Goal: Task Accomplishment & Management: Manage account settings

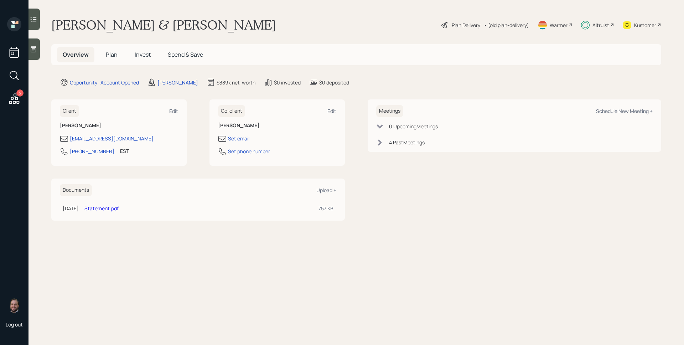
click at [108, 53] on span "Plan" at bounding box center [112, 55] width 12 height 8
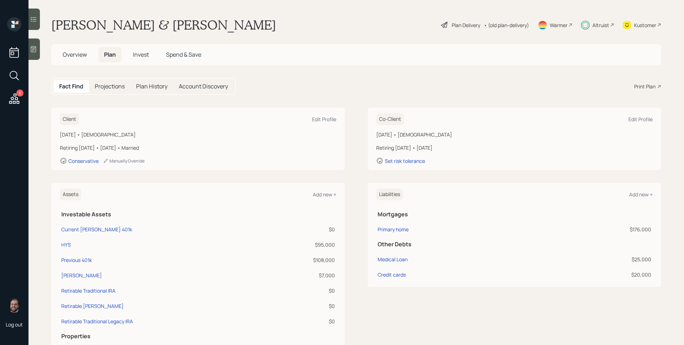
click at [140, 55] on span "Invest" at bounding box center [141, 55] width 16 height 8
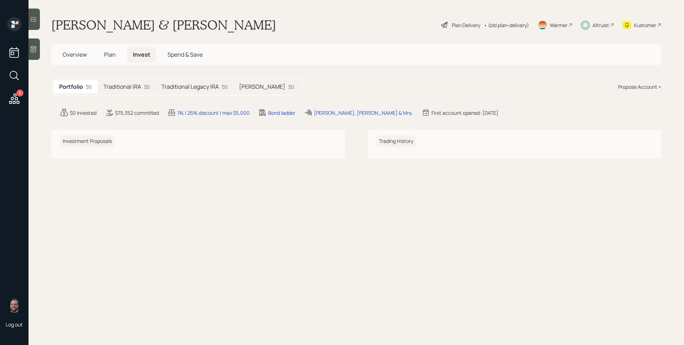
click at [123, 86] on h5 "Traditional IRA" at bounding box center [122, 86] width 38 height 7
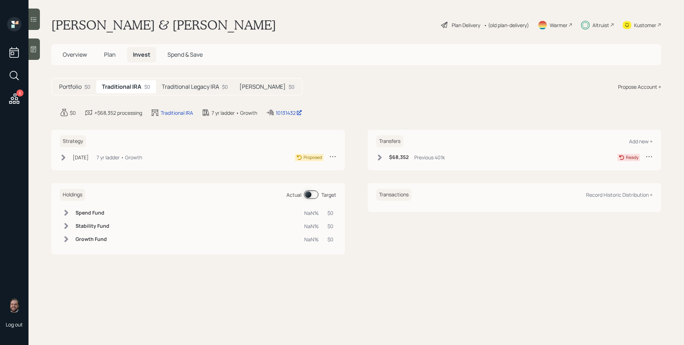
click at [188, 88] on h5 "Traditional Legacy IRA" at bounding box center [190, 86] width 57 height 7
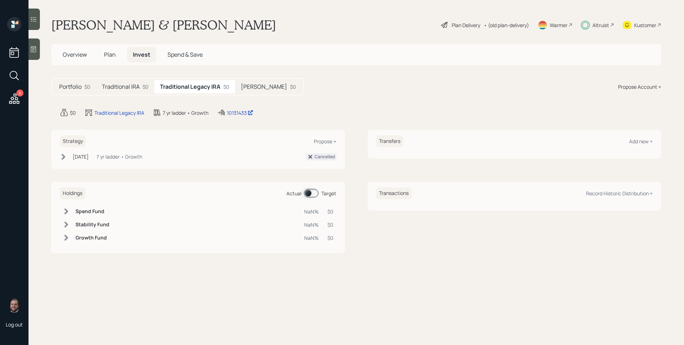
click at [261, 91] on div "Roth IRA $0" at bounding box center [268, 86] width 67 height 13
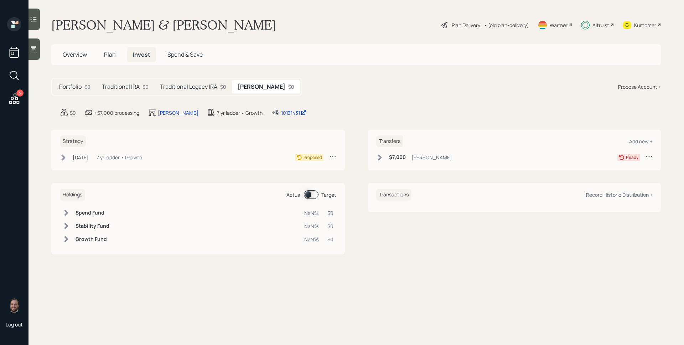
click at [121, 84] on h5 "Traditional IRA" at bounding box center [121, 86] width 38 height 7
click at [81, 86] on h5 "Portfolio" at bounding box center [70, 86] width 22 height 7
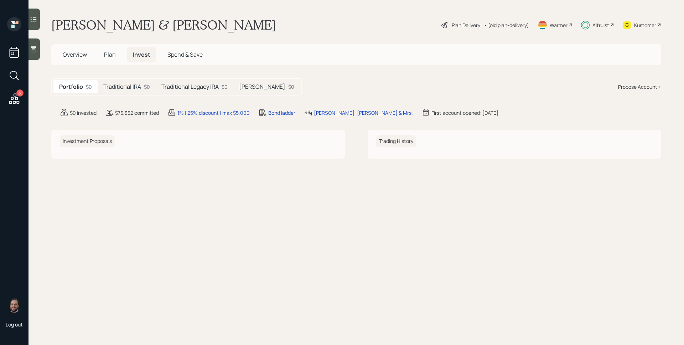
click at [222, 88] on div "$0" at bounding box center [225, 86] width 6 height 7
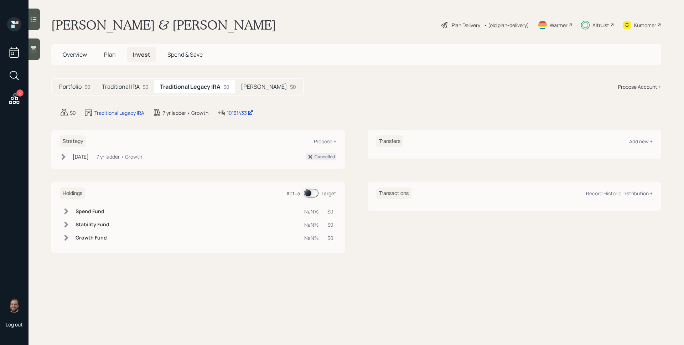
click at [122, 83] on h5 "Traditional IRA" at bounding box center [121, 86] width 38 height 7
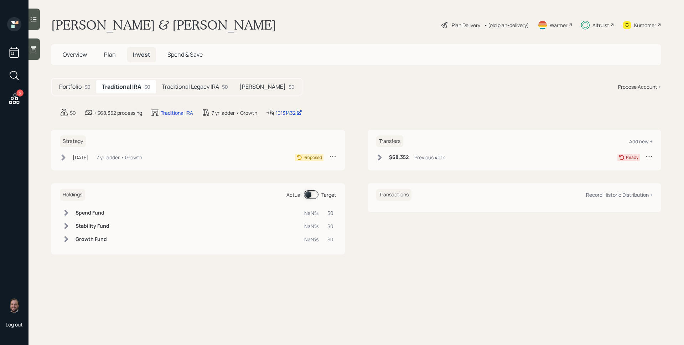
click at [89, 159] on div "Jul 1, 2025" at bounding box center [81, 157] width 16 height 7
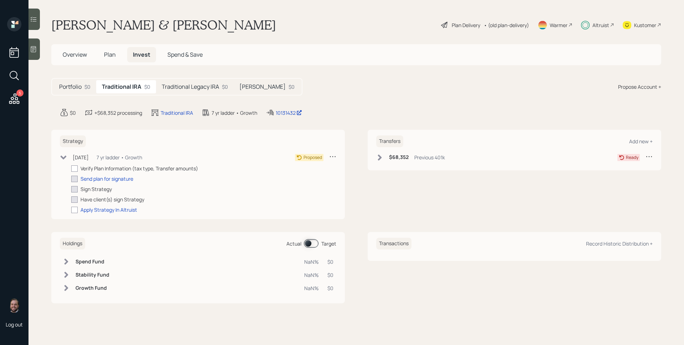
click at [73, 87] on h5 "Portfolio" at bounding box center [70, 86] width 22 height 7
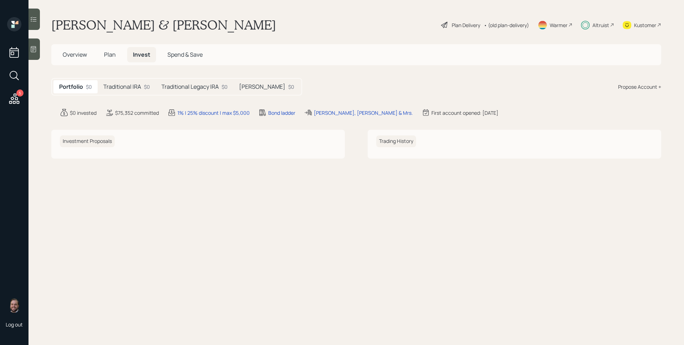
click at [102, 56] on h5 "Plan" at bounding box center [109, 54] width 23 height 15
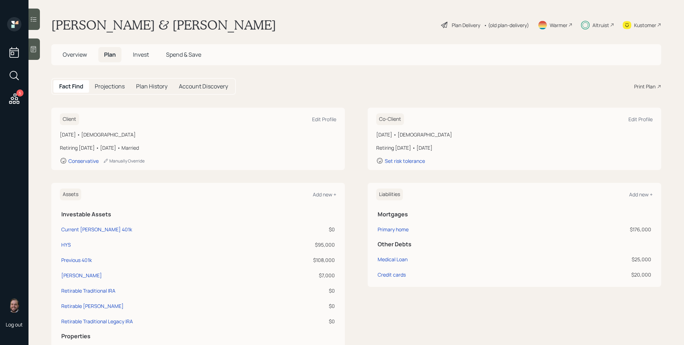
click at [75, 58] on h5 "Overview" at bounding box center [75, 54] width 36 height 15
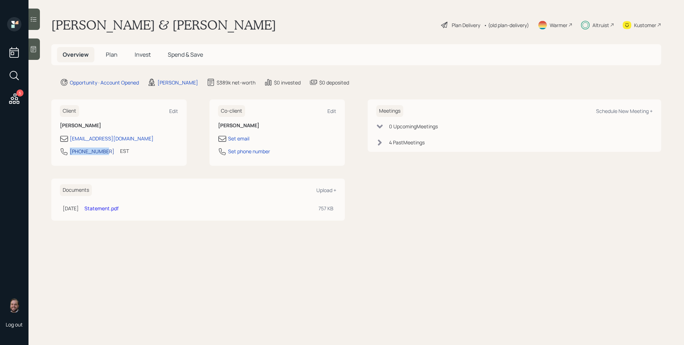
drag, startPoint x: 102, startPoint y: 153, endPoint x: 71, endPoint y: 154, distance: 31.7
click at [71, 154] on div "313-850-7030 EST Currently 10:29 AM" at bounding box center [119, 153] width 118 height 13
click at [332, 111] on div "Edit" at bounding box center [332, 111] width 9 height 7
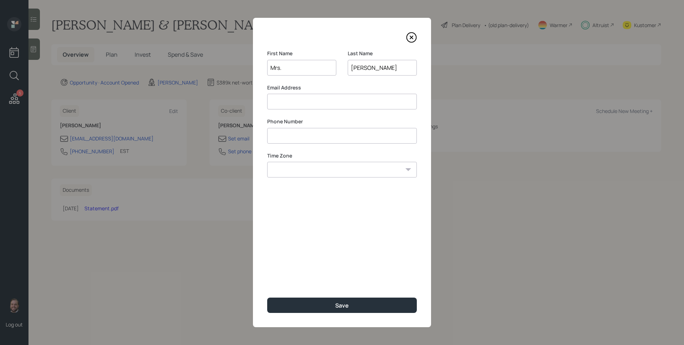
click at [409, 34] on icon at bounding box center [411, 37] width 11 height 11
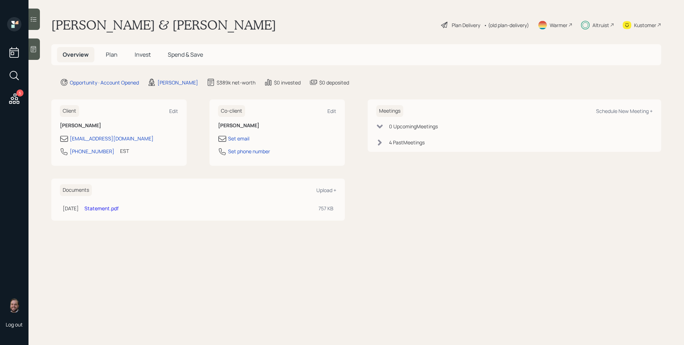
click at [113, 52] on span "Plan" at bounding box center [112, 55] width 12 height 8
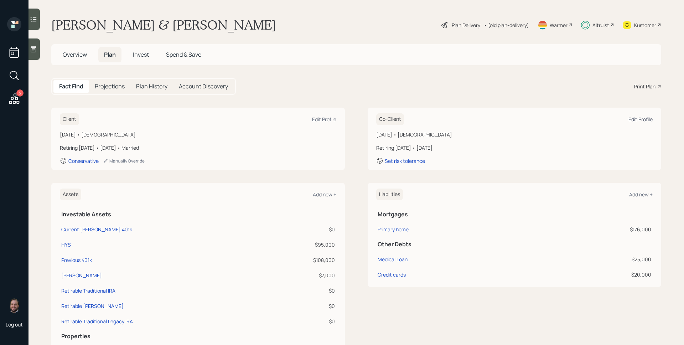
click at [642, 120] on div "Edit Profile" at bounding box center [641, 119] width 24 height 7
select select "3"
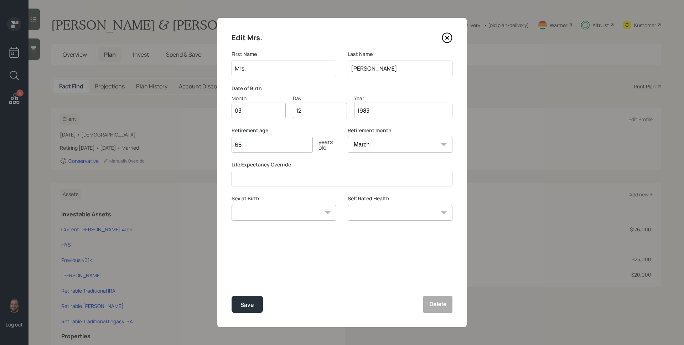
click at [261, 69] on input "Mrs." at bounding box center [284, 69] width 105 height 16
type input "Nicole"
click at [256, 304] on button "Save" at bounding box center [247, 304] width 31 height 17
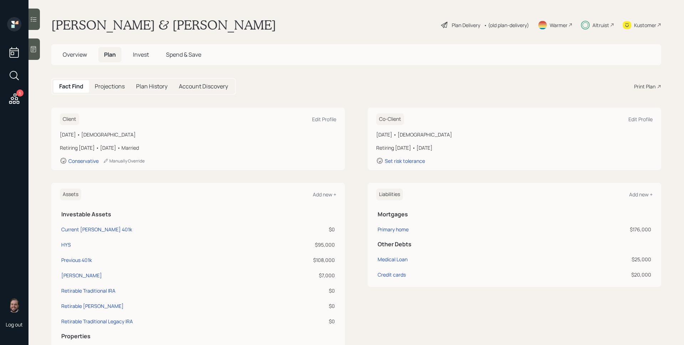
click at [78, 55] on span "Overview" at bounding box center [75, 55] width 24 height 8
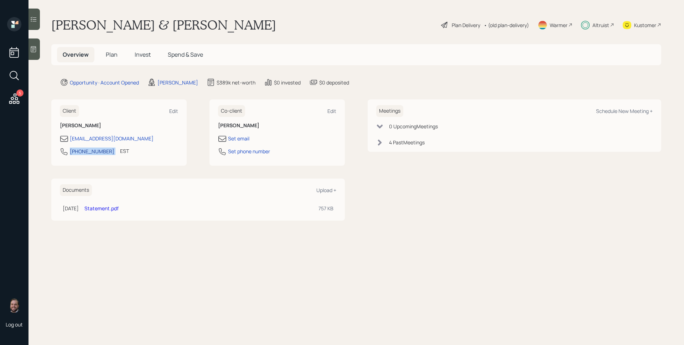
drag, startPoint x: 103, startPoint y: 152, endPoint x: 71, endPoint y: 154, distance: 32.5
click at [71, 154] on div "313-850-7030 EST Currently 10:29 AM" at bounding box center [119, 153] width 118 height 13
copy div "313-850-7030"
click at [146, 54] on span "Invest" at bounding box center [143, 55] width 16 height 8
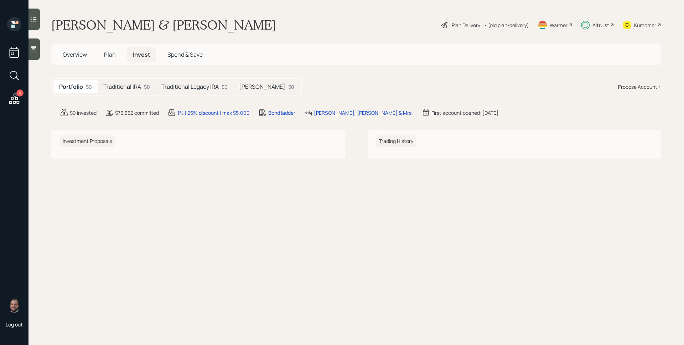
click at [130, 84] on h5 "Traditional IRA" at bounding box center [122, 86] width 38 height 7
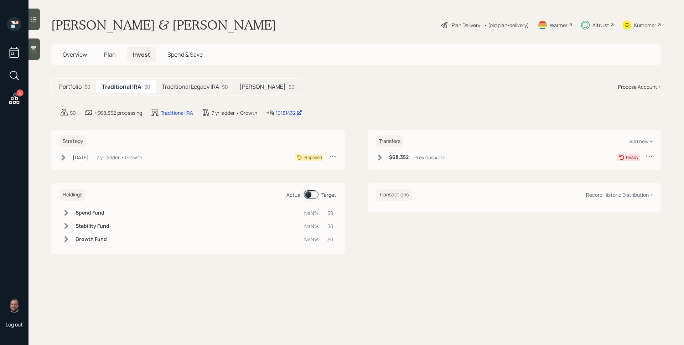
click at [90, 161] on div "Jul 1, 2025 Tuesday, July 1, 2025 3:06 PM EDT 7 yr ladder • Growth" at bounding box center [101, 157] width 82 height 9
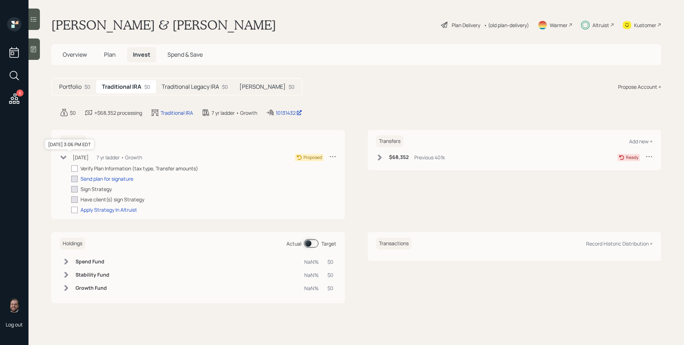
click at [89, 160] on div "Jul 1, 2025" at bounding box center [81, 157] width 16 height 7
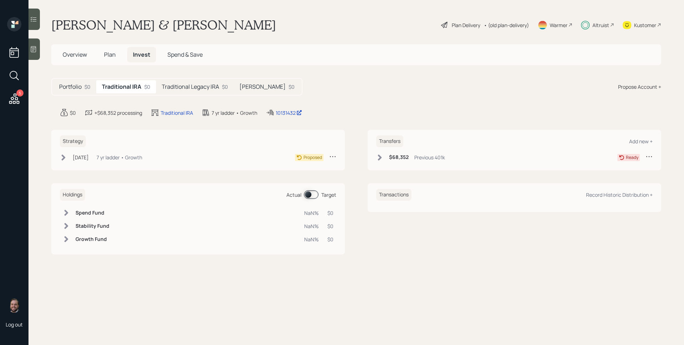
click at [268, 80] on div "Roth IRA $0" at bounding box center [267, 86] width 67 height 13
click at [198, 79] on div "Portfolio $0 Traditional IRA $0 Traditional Legacy IRA $0 Roth IRA $0" at bounding box center [176, 86] width 251 height 17
click at [197, 84] on h5 "Traditional Legacy IRA" at bounding box center [188, 86] width 57 height 7
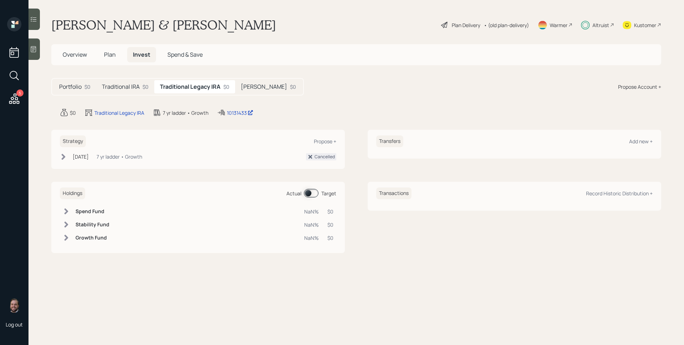
click at [126, 84] on h5 "Traditional IRA" at bounding box center [121, 86] width 38 height 7
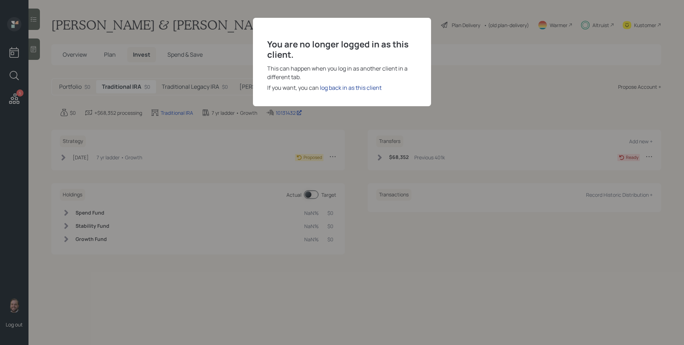
click at [363, 91] on div "log back in as this client" at bounding box center [351, 87] width 62 height 9
